Goal: Task Accomplishment & Management: Manage account settings

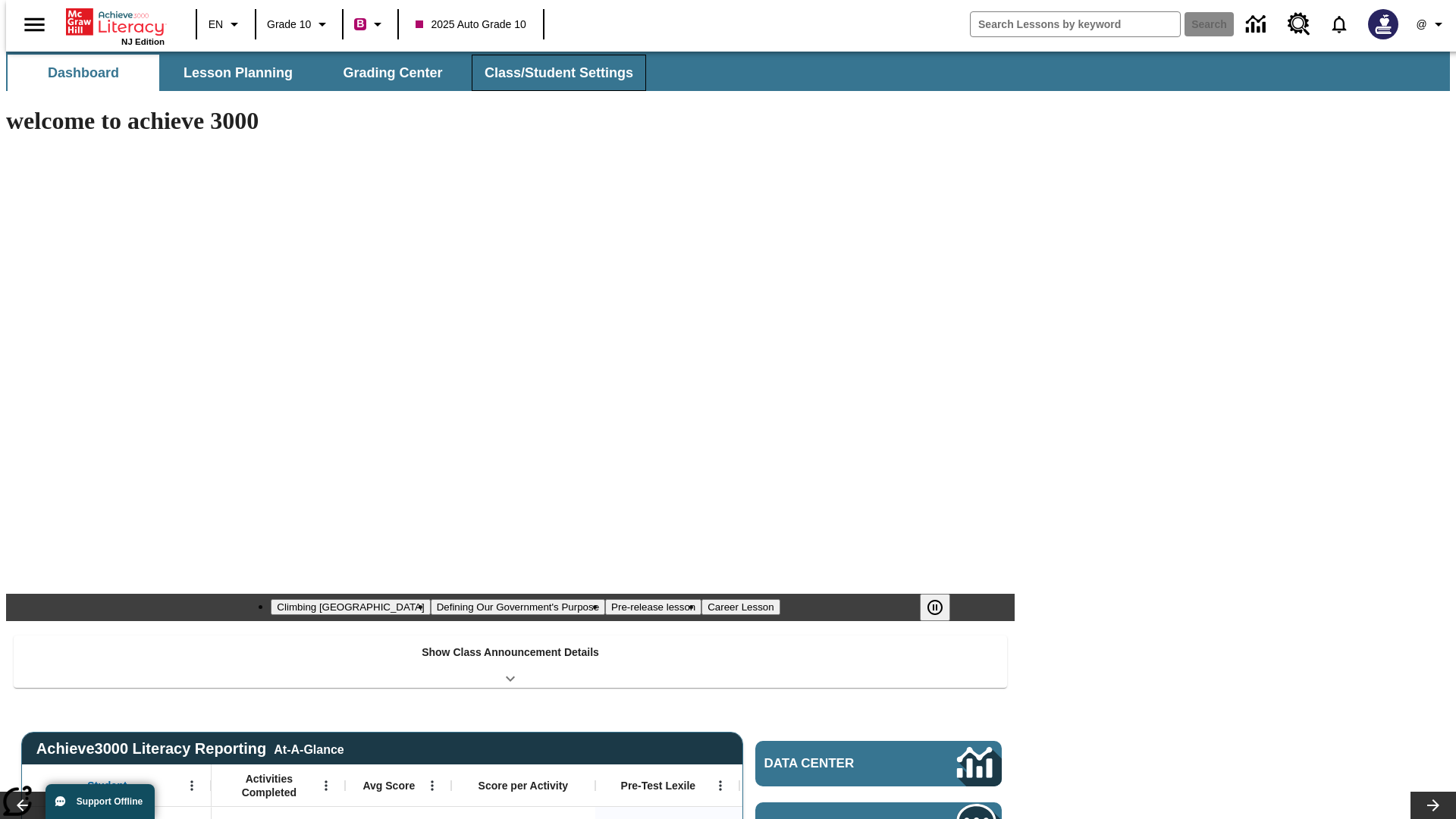
click at [550, 73] on button "Class/Student Settings" at bounding box center [559, 72] width 175 height 36
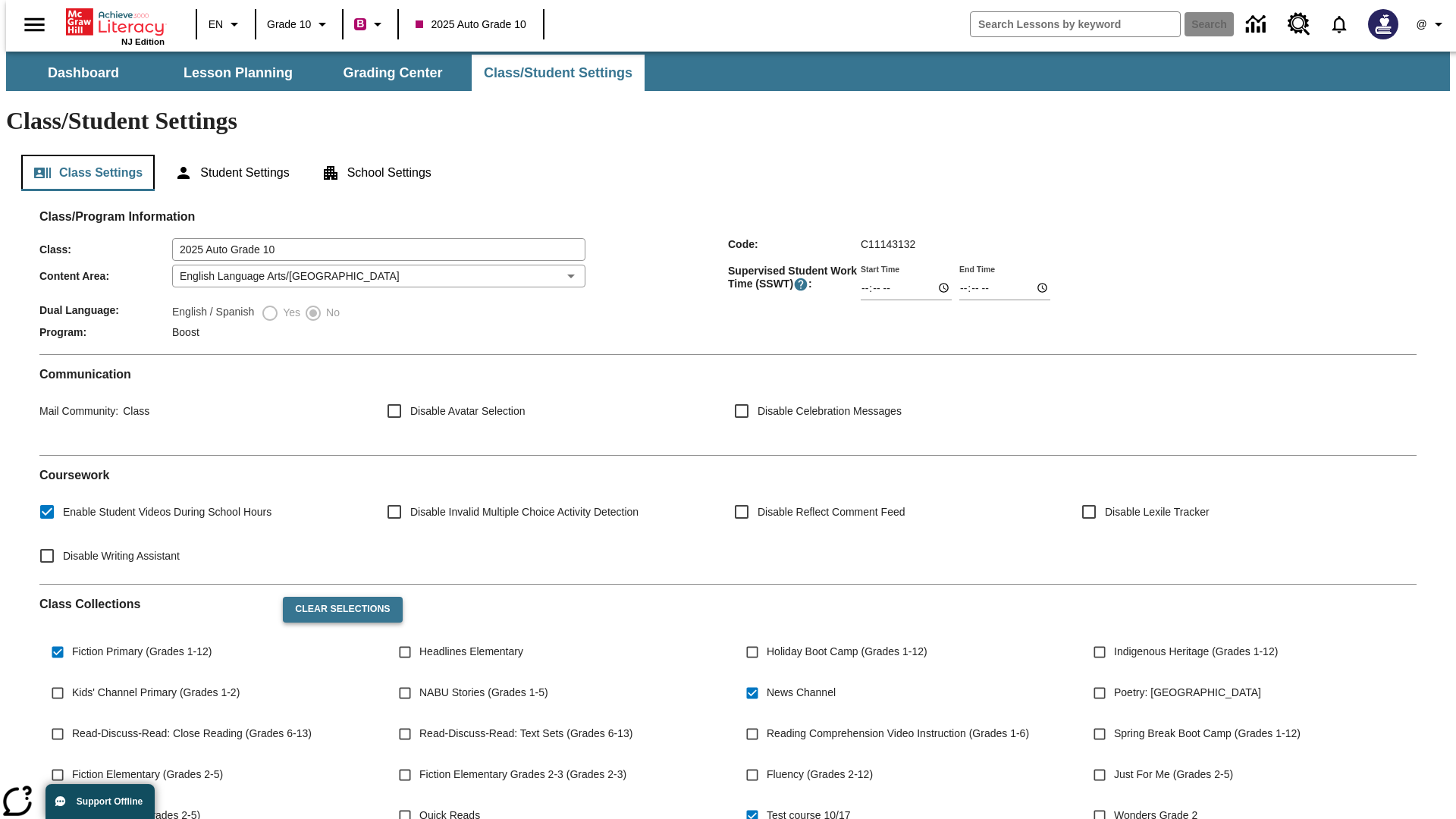
click at [82, 155] on button "Class Settings" at bounding box center [88, 173] width 134 height 36
click at [335, 597] on button "Clear Selections" at bounding box center [342, 609] width 119 height 26
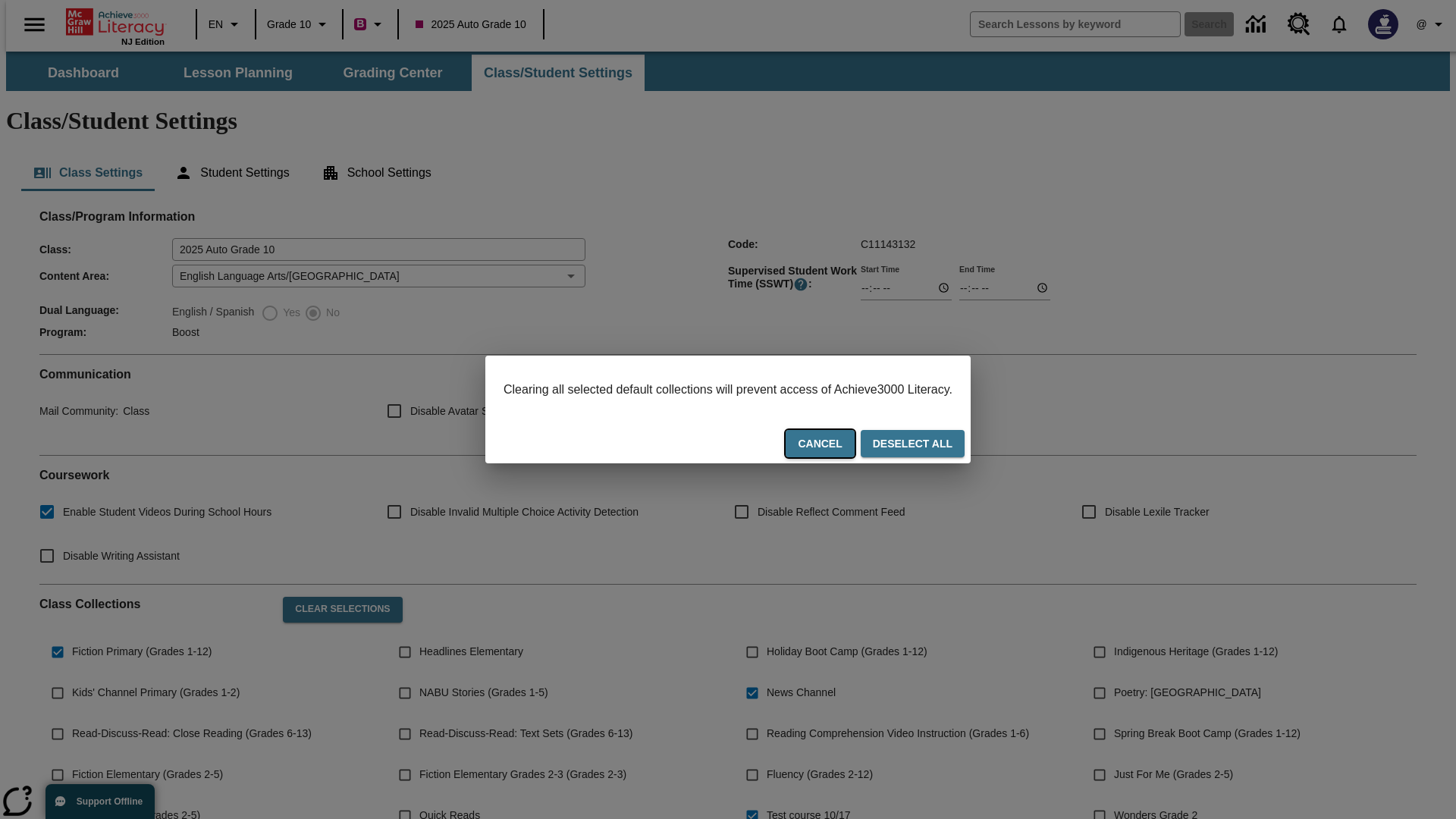
click at [839, 445] on button "Cancel" at bounding box center [819, 444] width 68 height 28
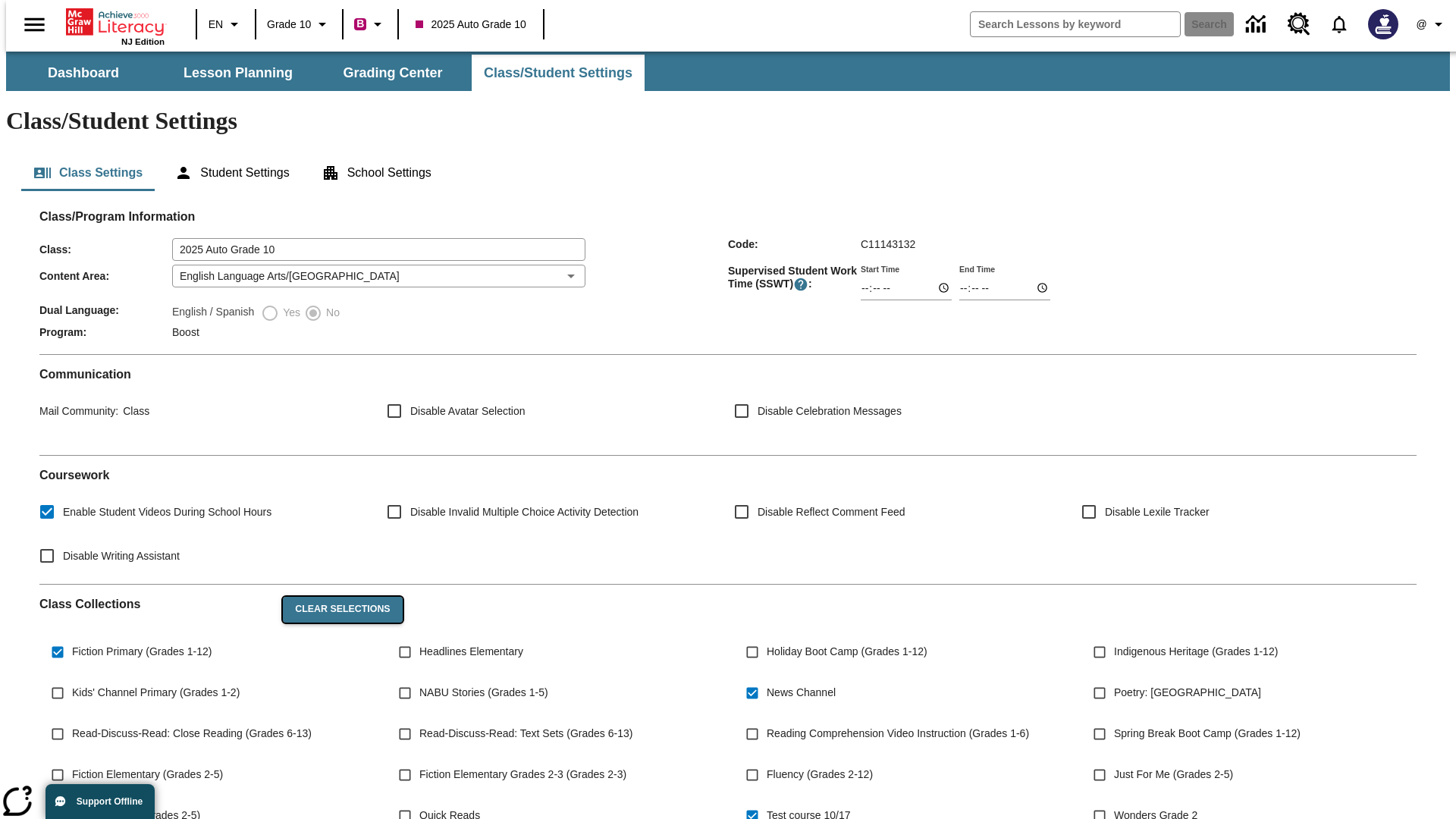
click at [335, 597] on button "Clear Selections" at bounding box center [342, 609] width 119 height 26
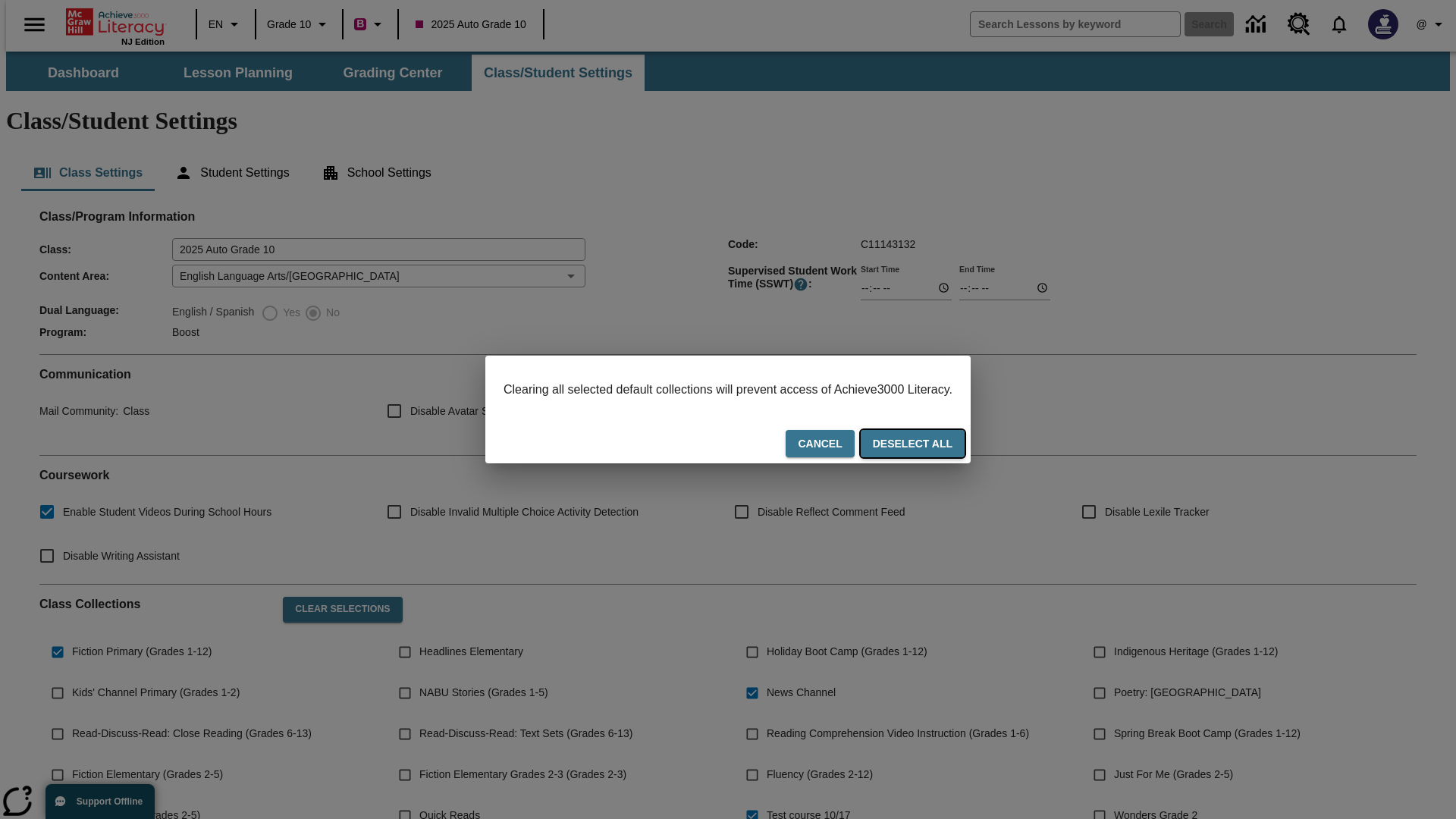
click at [927, 445] on button "Deselect All" at bounding box center [913, 444] width 104 height 28
checkbox input "false"
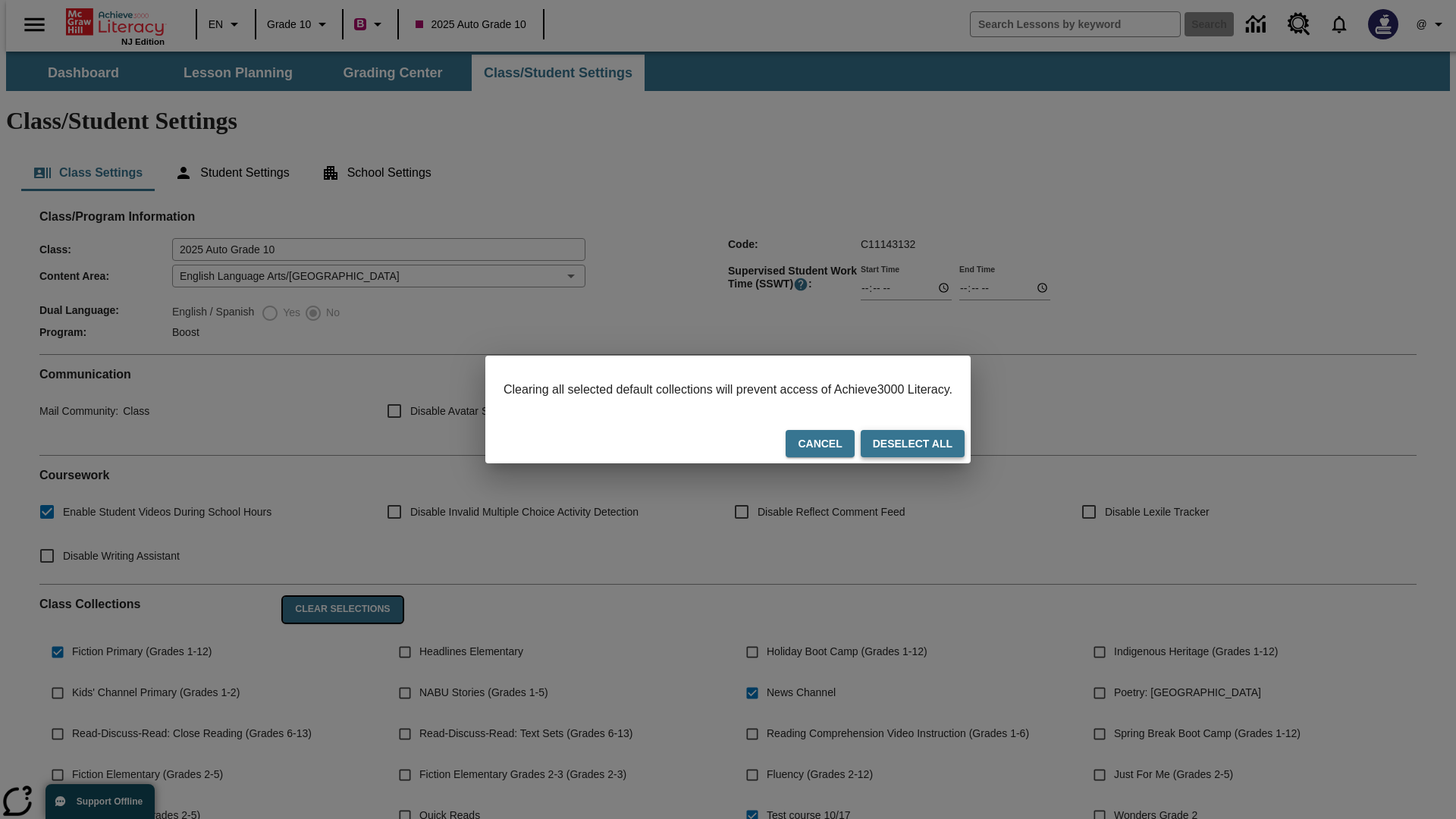
checkbox input "false"
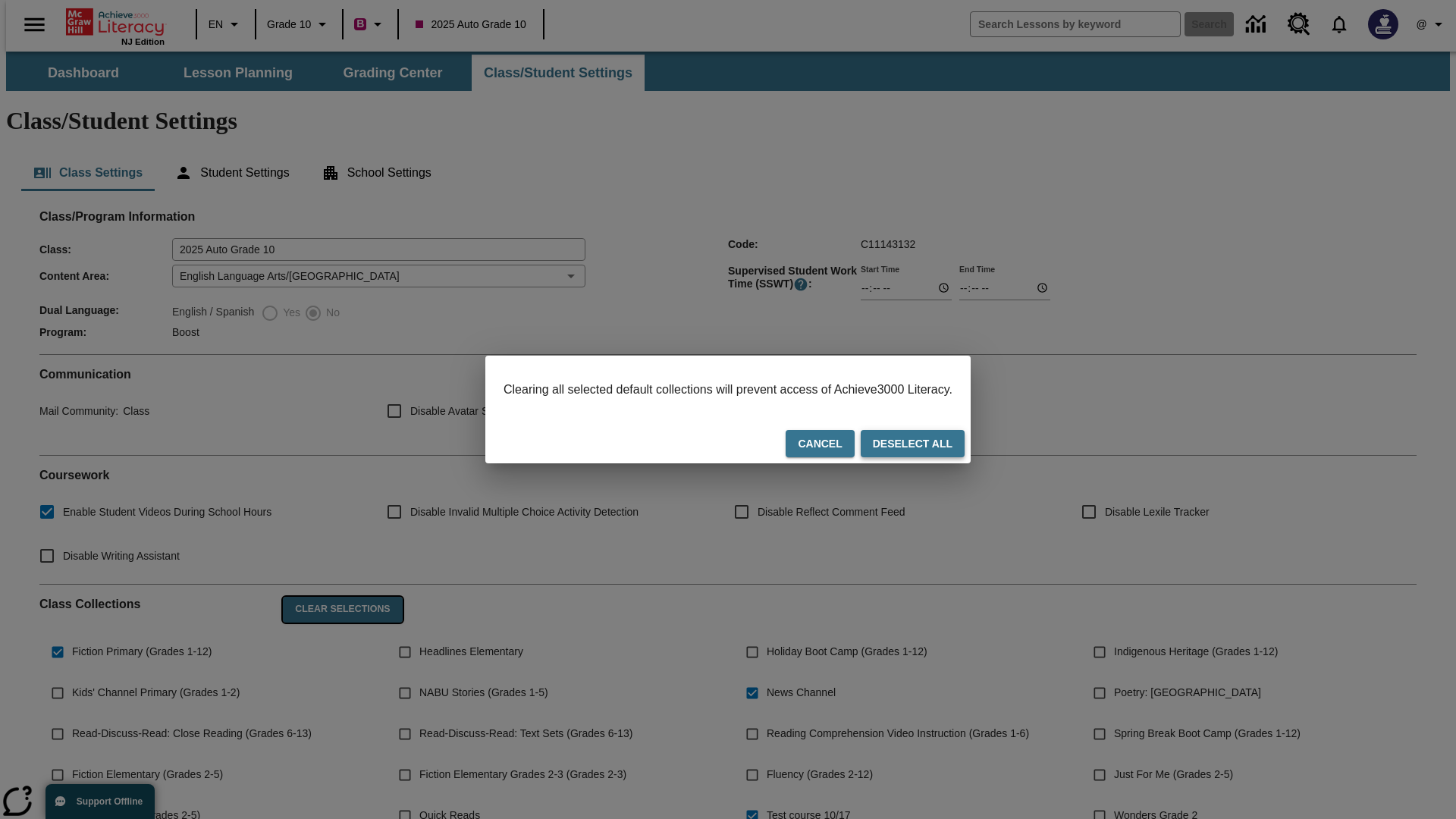
checkbox input "false"
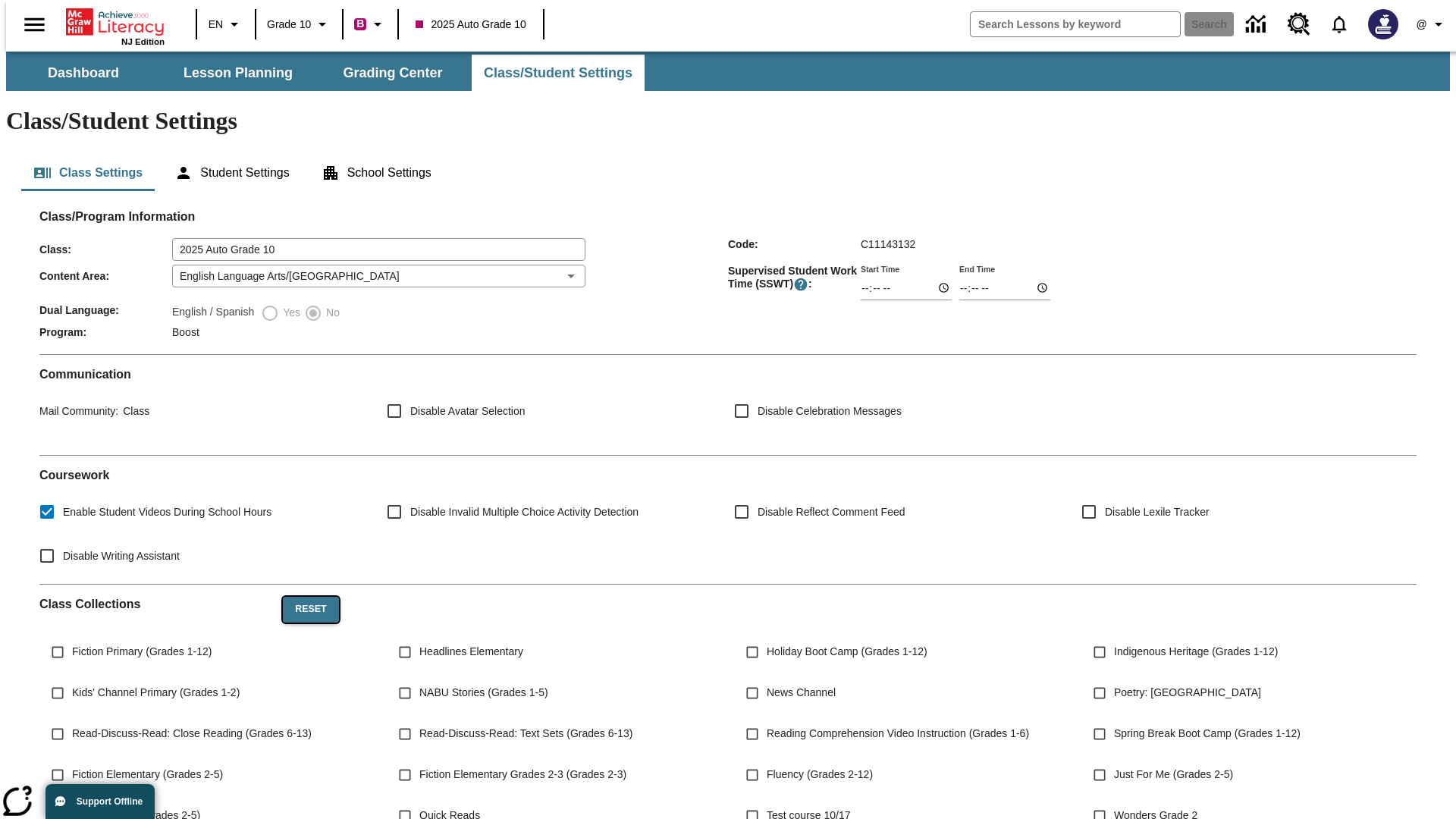
click at [305, 597] on button "Reset" at bounding box center [311, 609] width 55 height 26
checkbox input "true"
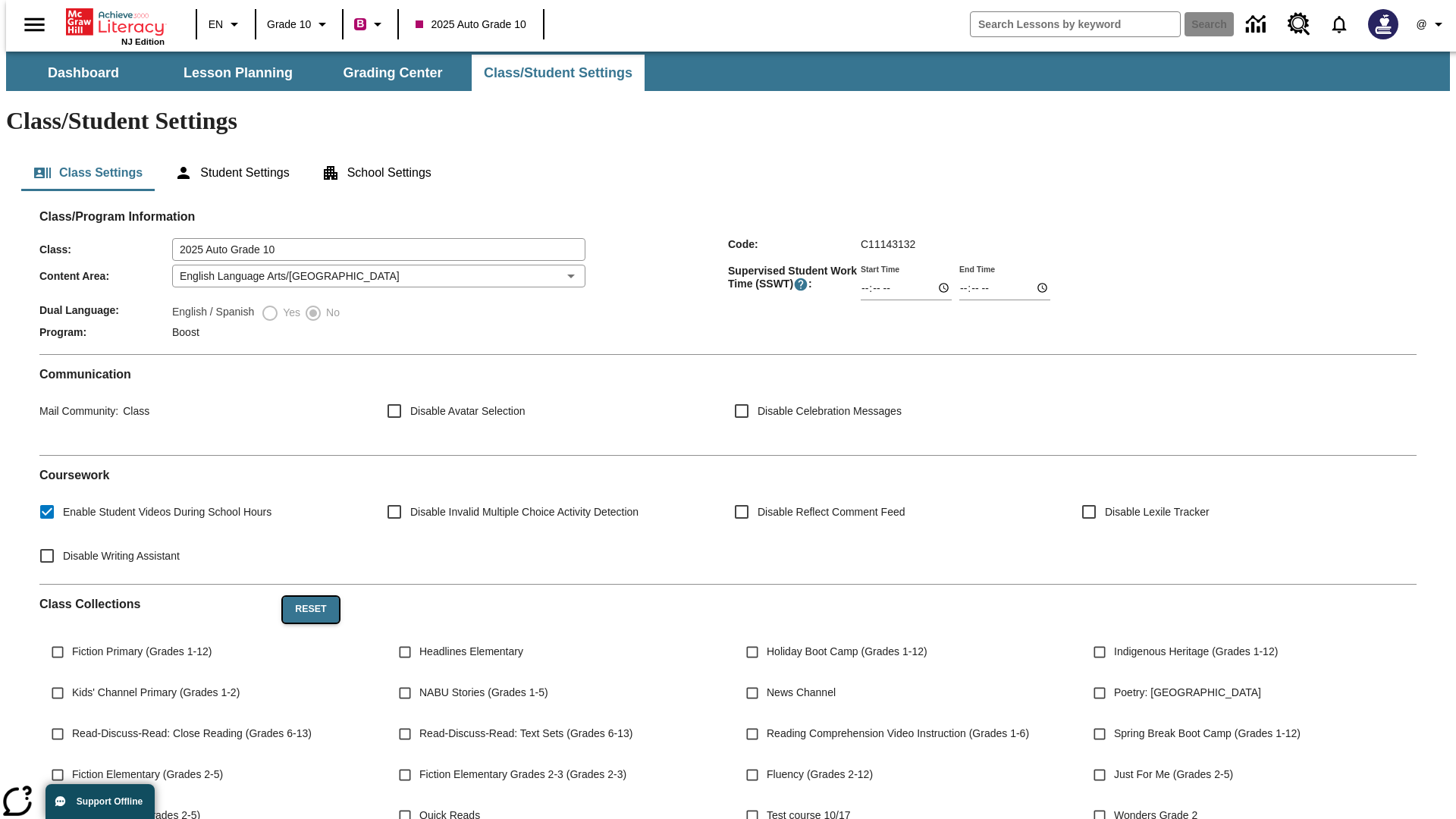
checkbox input "true"
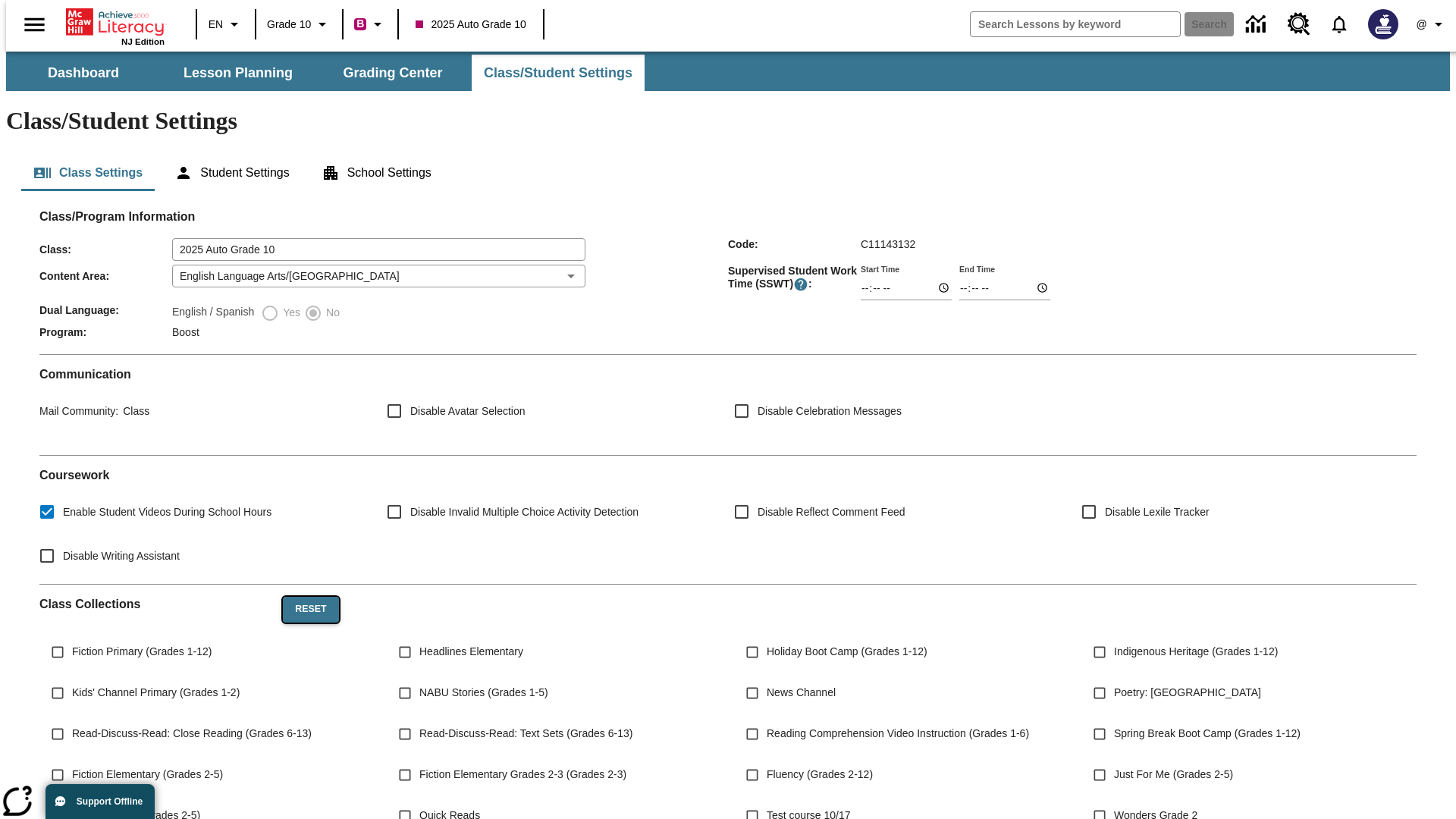
checkbox input "true"
